Goal: Task Accomplishment & Management: Manage account settings

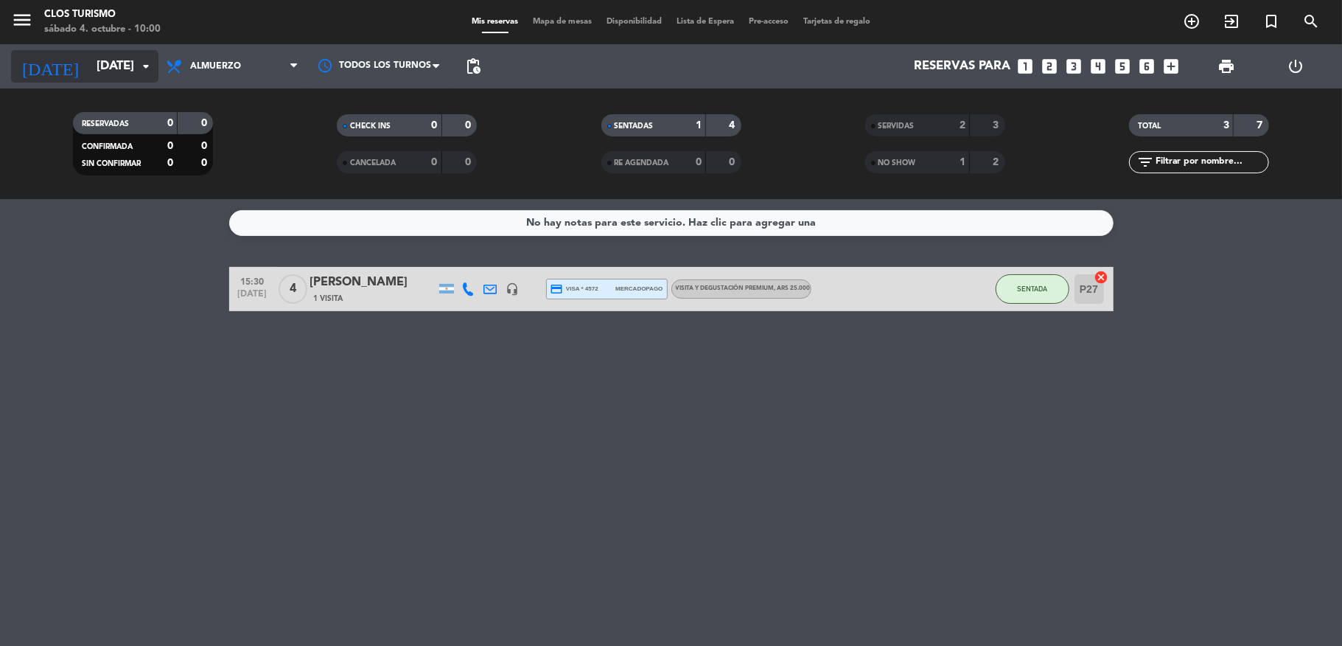
click at [125, 72] on input "[DATE]" at bounding box center [168, 66] width 159 height 29
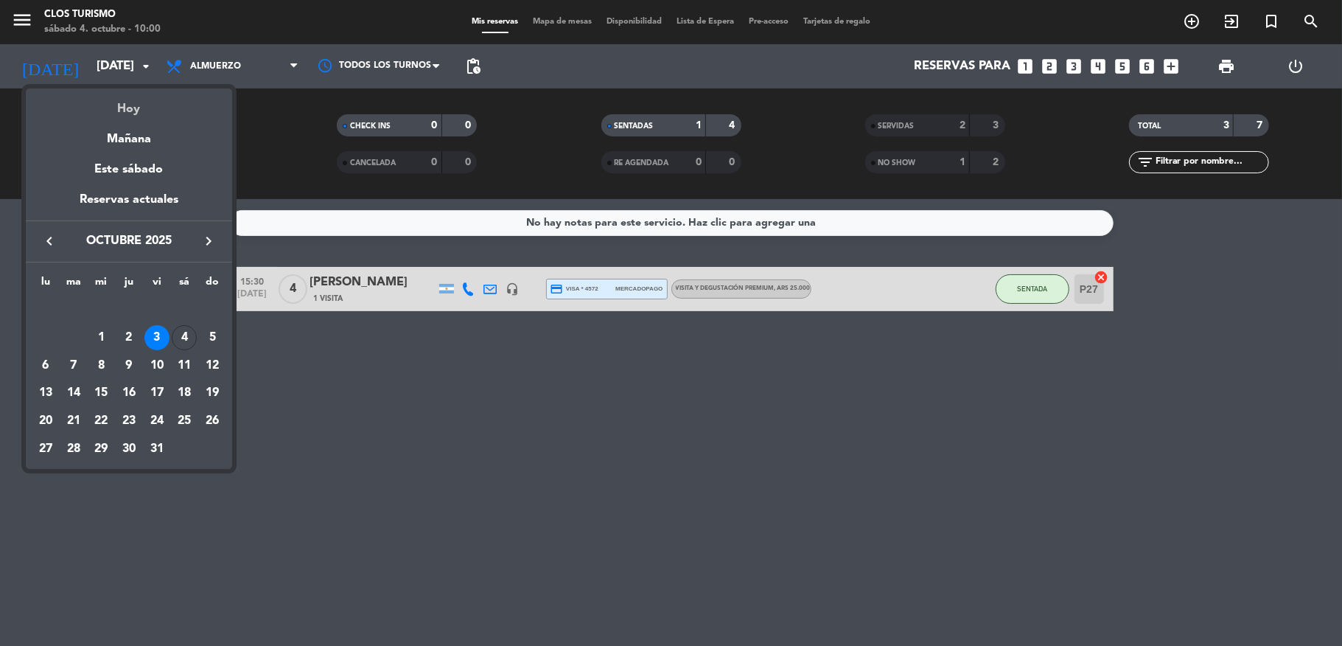
click at [130, 100] on div "Hoy" at bounding box center [129, 103] width 206 height 30
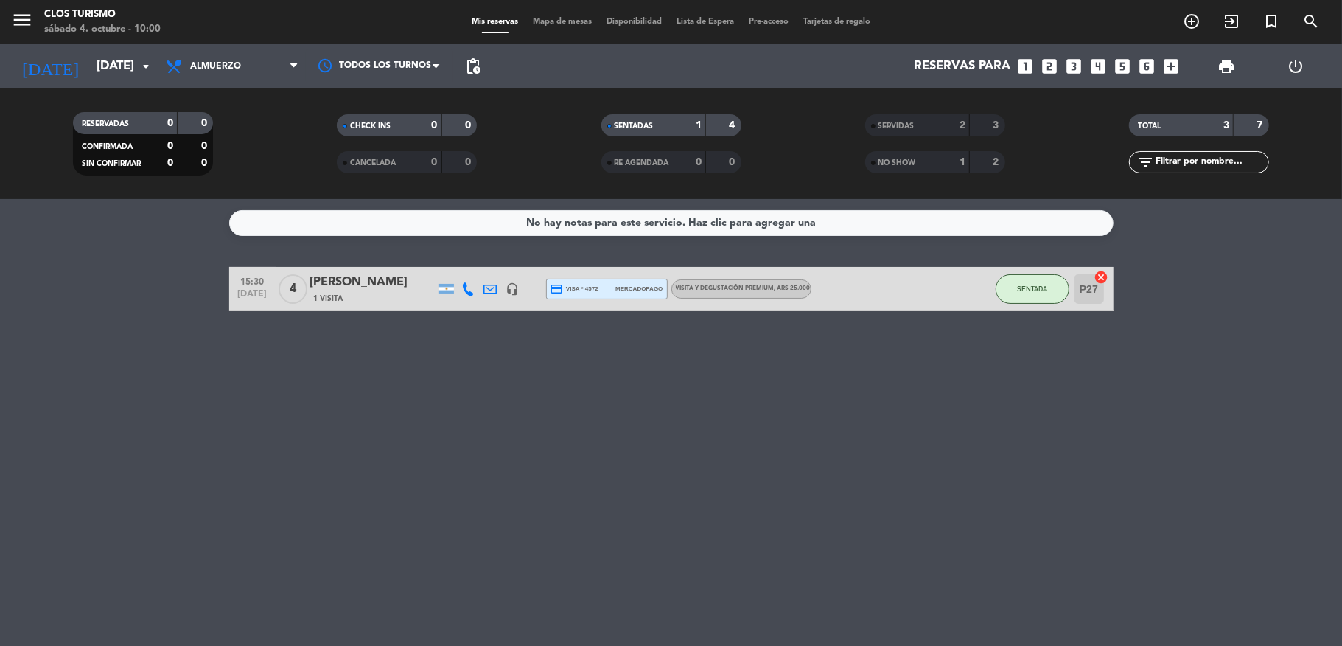
type input "[DATE]"
click at [18, 24] on icon "menu" at bounding box center [22, 20] width 22 height 22
click at [83, 74] on span "Clos Turismo" at bounding box center [77, 73] width 78 height 31
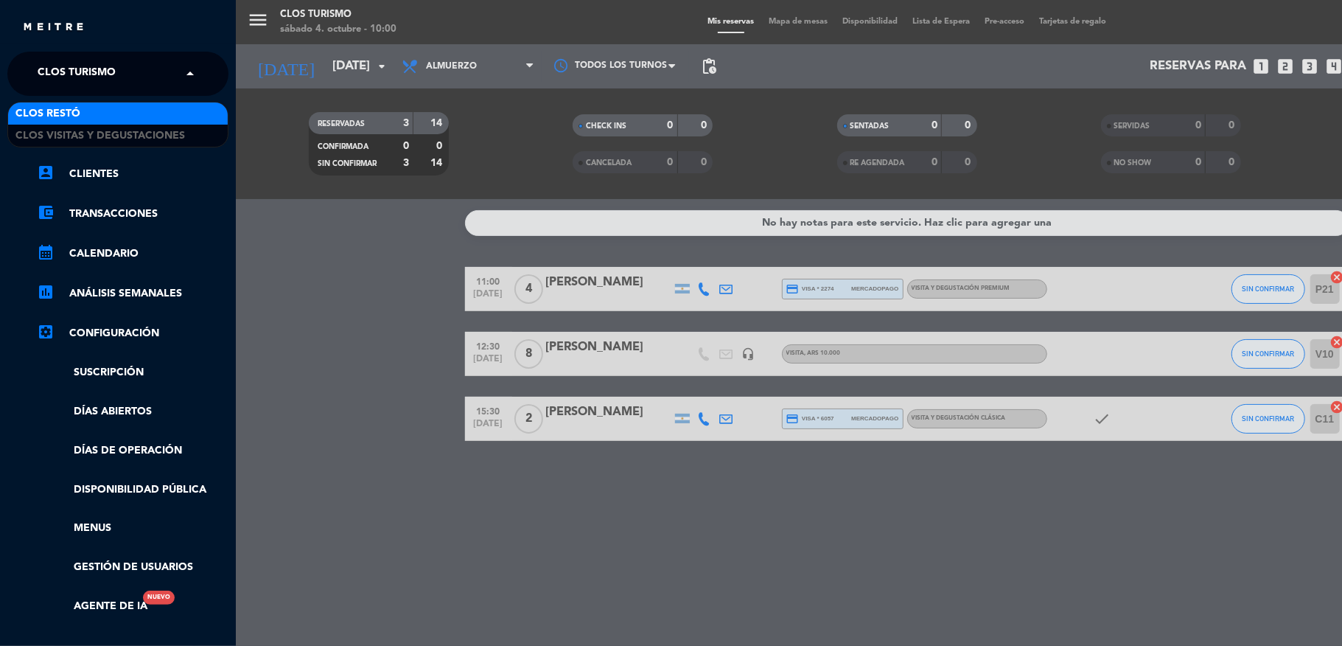
click at [90, 112] on div "Clos Restó" at bounding box center [118, 113] width 220 height 22
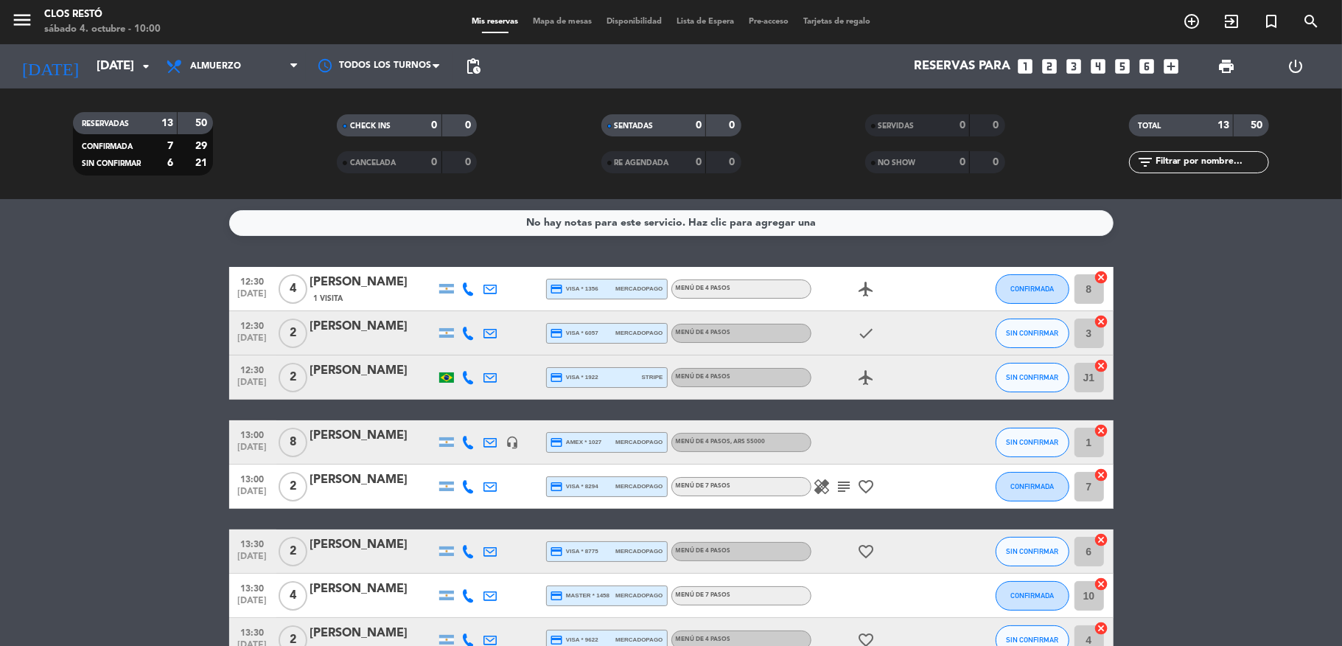
click at [128, 394] on bookings-row "12:30 [DATE] 4 [PERSON_NAME] 1 Visita credit_card visa * 1356 mercadopago MENÚ …" at bounding box center [671, 595] width 1342 height 657
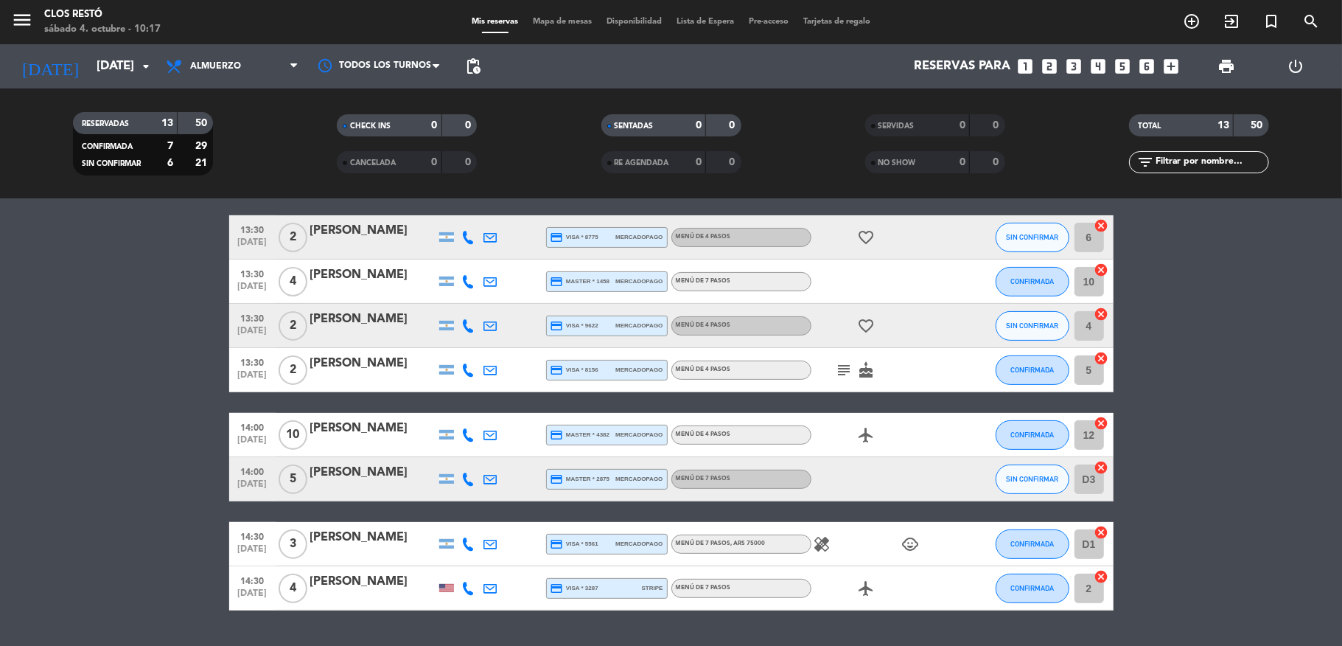
scroll to position [352, 0]
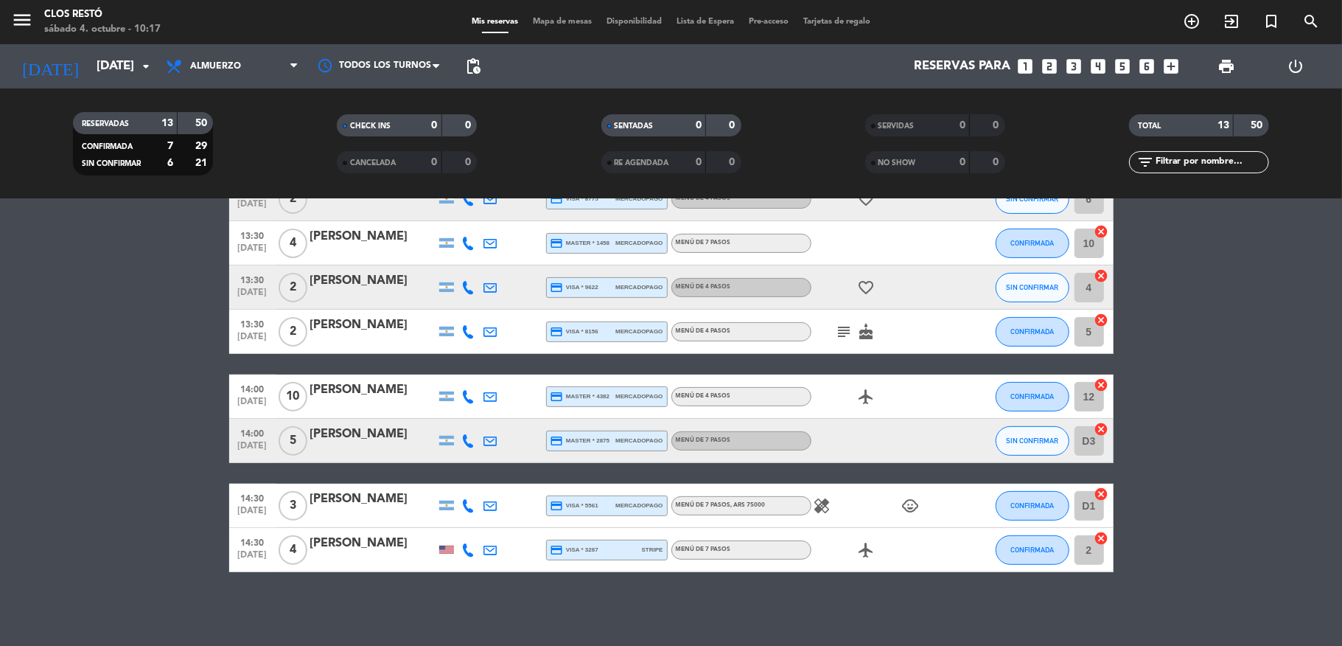
click at [371, 556] on div at bounding box center [372, 560] width 125 height 12
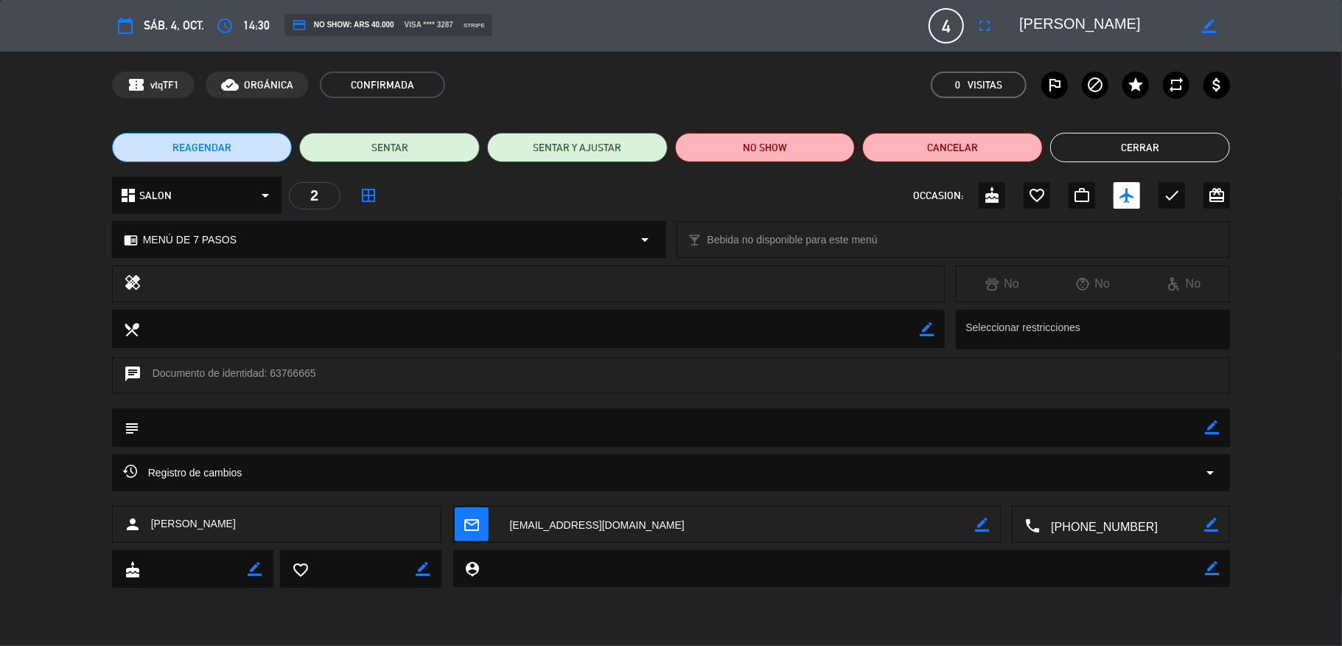
click at [226, 237] on span "MENÚ DE 7 PASOS" at bounding box center [190, 239] width 94 height 17
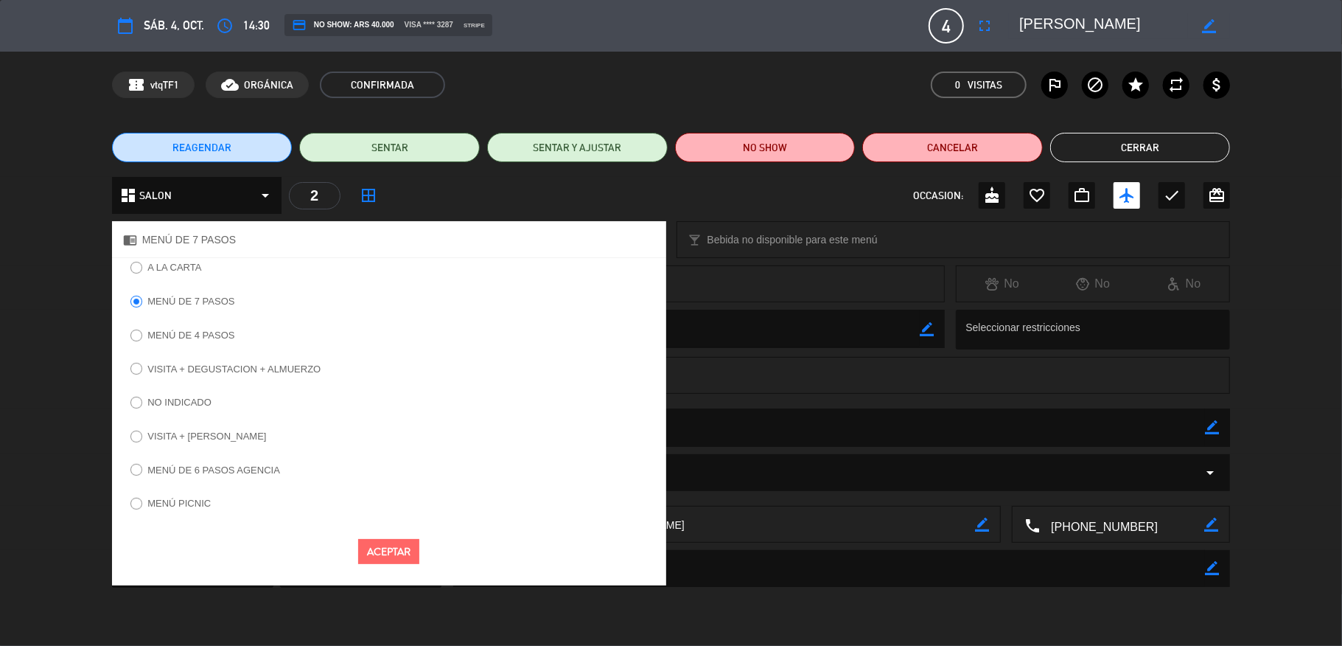
click at [207, 331] on label "MENÚ DE 4 PASOS" at bounding box center [190, 335] width 87 height 10
click at [387, 552] on button "Aceptar" at bounding box center [388, 552] width 61 height 26
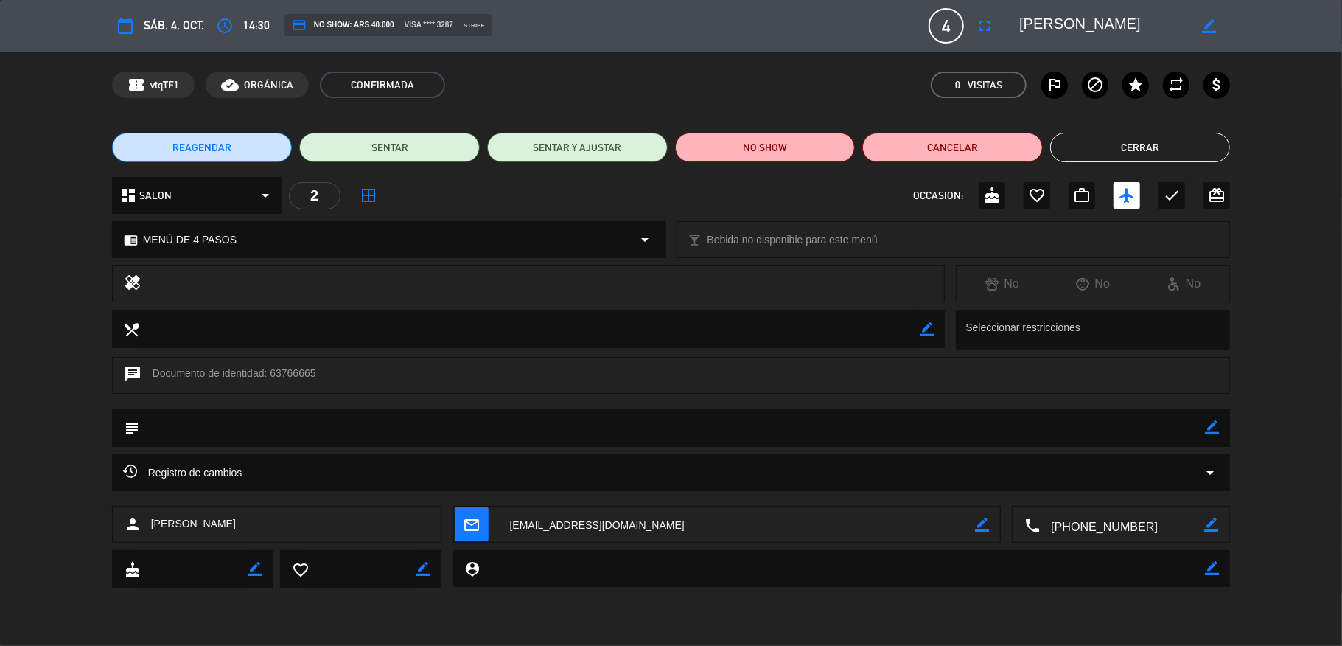
click at [1151, 131] on div "REAGENDAR SENTAR SENTAR Y AJUSTAR NO SHOW Cancelar Cerrar" at bounding box center [671, 147] width 1342 height 59
click at [1145, 159] on button "Cerrar" at bounding box center [1140, 147] width 181 height 29
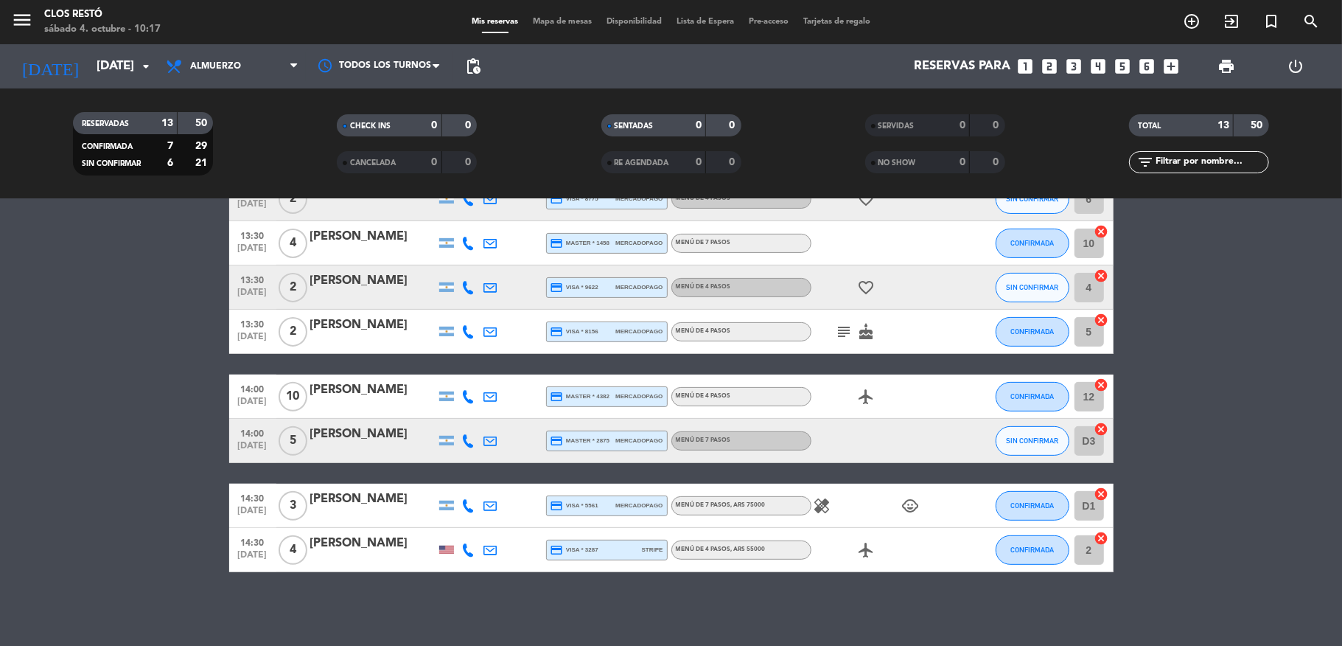
scroll to position [0, 0]
